Goal: Transaction & Acquisition: Register for event/course

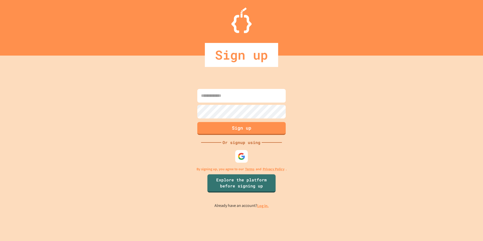
click at [223, 93] on input at bounding box center [241, 96] width 88 height 14
click at [240, 159] on img at bounding box center [241, 156] width 8 height 8
click at [237, 156] on img at bounding box center [241, 156] width 8 height 8
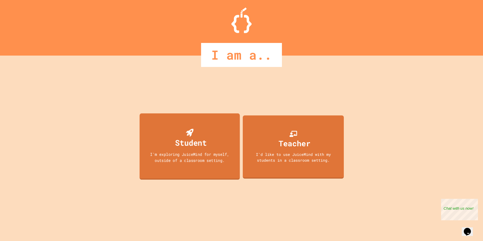
click at [177, 130] on div "Student" at bounding box center [190, 139] width 34 height 20
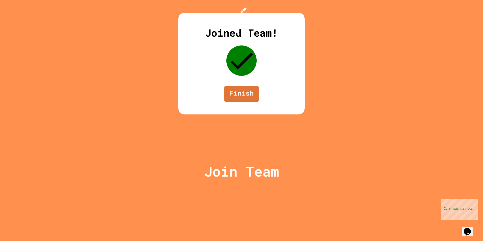
click at [251, 102] on link "Finish" at bounding box center [241, 94] width 35 height 16
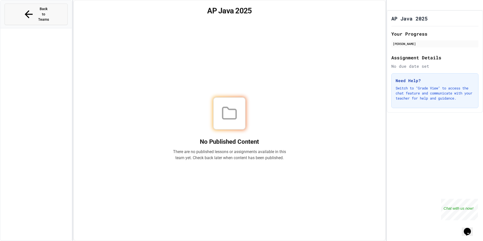
click at [38, 11] on span "Back to Teams" at bounding box center [44, 14] width 12 height 16
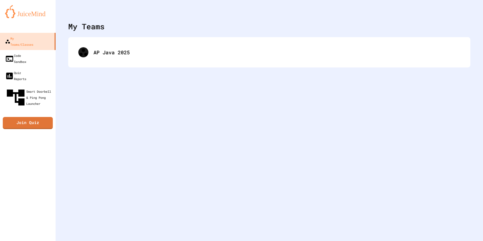
click at [468, 12] on icon "My Account" at bounding box center [468, 12] width 0 height 0
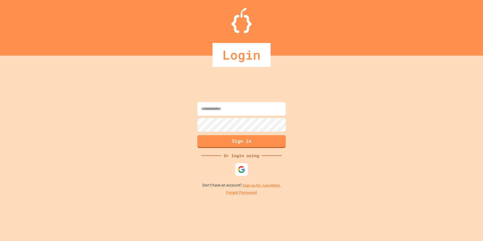
click at [252, 110] on input at bounding box center [241, 109] width 88 height 14
type input "**********"
click at [254, 187] on link "Sign up for JuiceMind." at bounding box center [261, 185] width 38 height 5
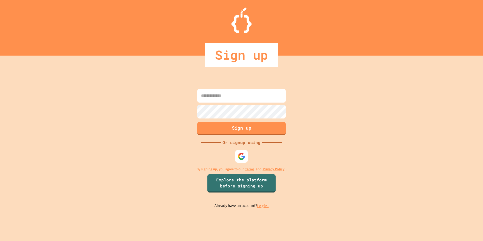
click at [220, 94] on input at bounding box center [241, 96] width 88 height 14
type input "*"
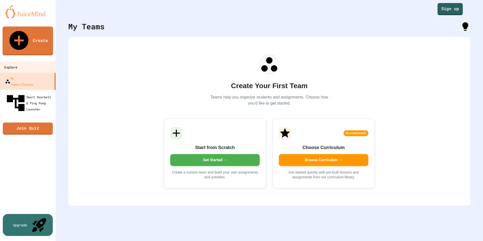
click at [17, 64] on div "Explore" at bounding box center [10, 67] width 13 height 6
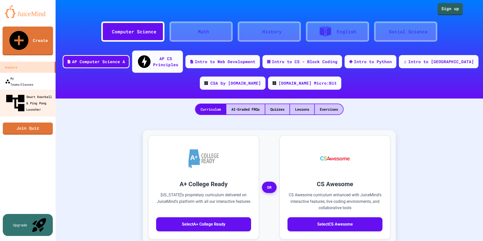
click at [34, 92] on div "Smart Doorbell & Ping Pong Launcher" at bounding box center [29, 103] width 50 height 22
click at [455, 9] on link "Sign up" at bounding box center [449, 8] width 23 height 13
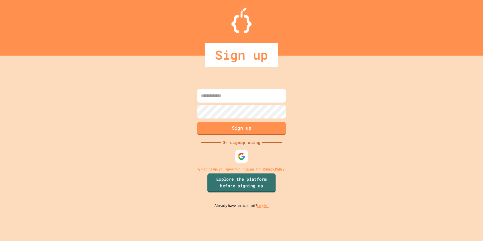
click at [247, 186] on link "Explore the platform before signing up" at bounding box center [241, 182] width 68 height 19
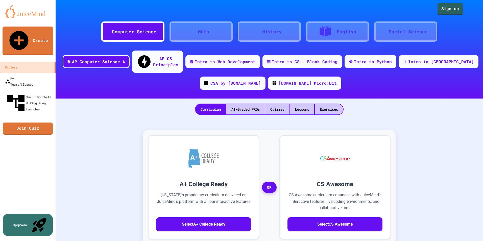
click at [447, 14] on link "Sign up" at bounding box center [449, 9] width 25 height 12
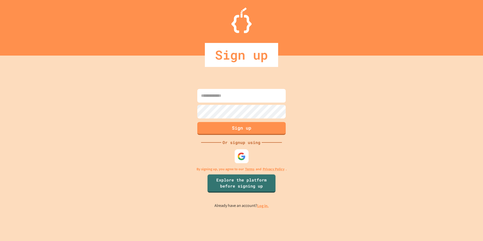
click at [237, 156] on img at bounding box center [241, 156] width 8 height 8
click at [236, 98] on input at bounding box center [241, 96] width 88 height 14
type input "**********"
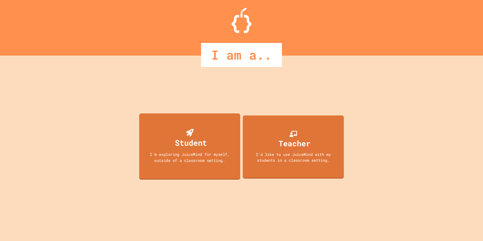
click at [163, 156] on div "I'm exploring JuiceMind for myself, outside of a classroom setting." at bounding box center [189, 157] width 91 height 12
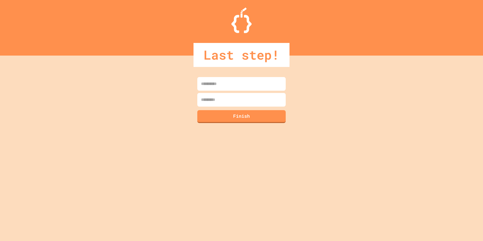
click at [227, 87] on input at bounding box center [241, 84] width 88 height 14
type input "****"
click at [214, 99] on input at bounding box center [241, 100] width 88 height 14
type input "**********"
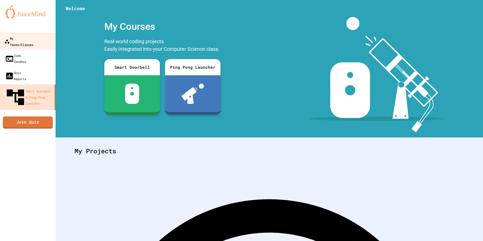
click at [11, 42] on link "My Teams/Classes" at bounding box center [27, 42] width 57 height 18
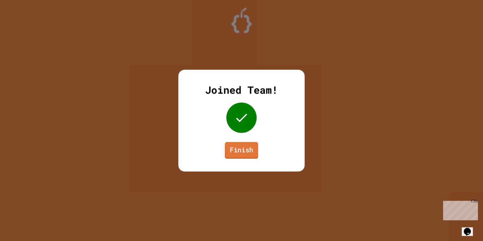
click at [247, 152] on link "Finish" at bounding box center [241, 150] width 33 height 17
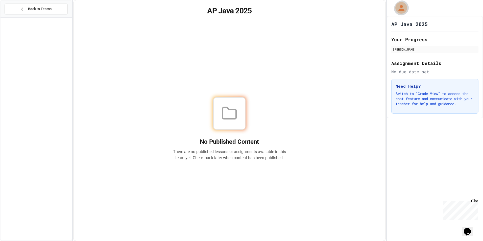
click at [399, 4] on icon "My Account" at bounding box center [401, 8] width 9 height 9
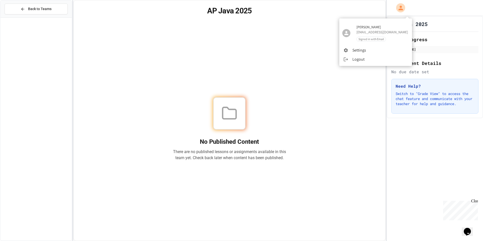
click at [462, 16] on div at bounding box center [241, 120] width 483 height 241
